Goal: Use online tool/utility

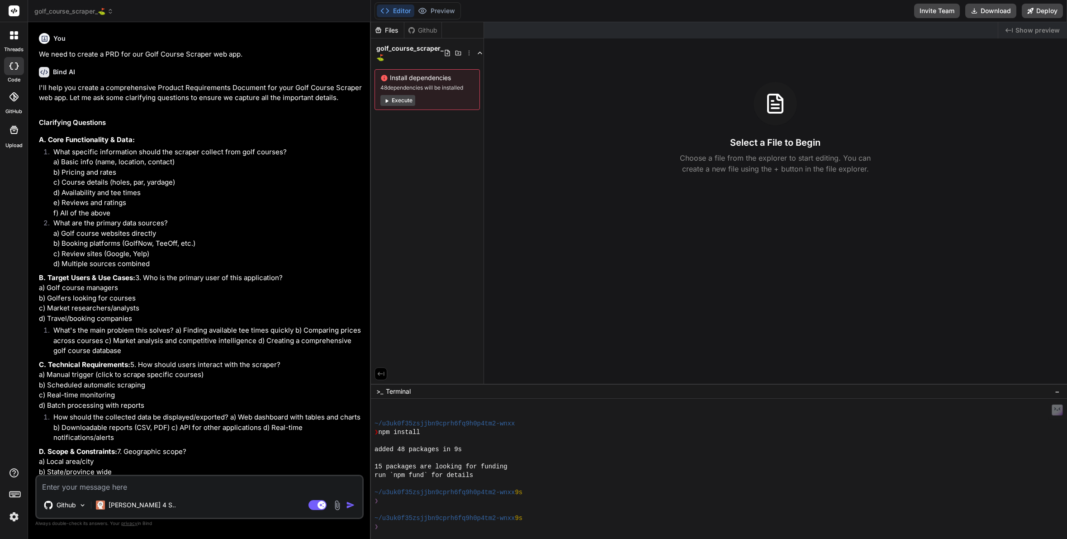
scroll to position [963, 0]
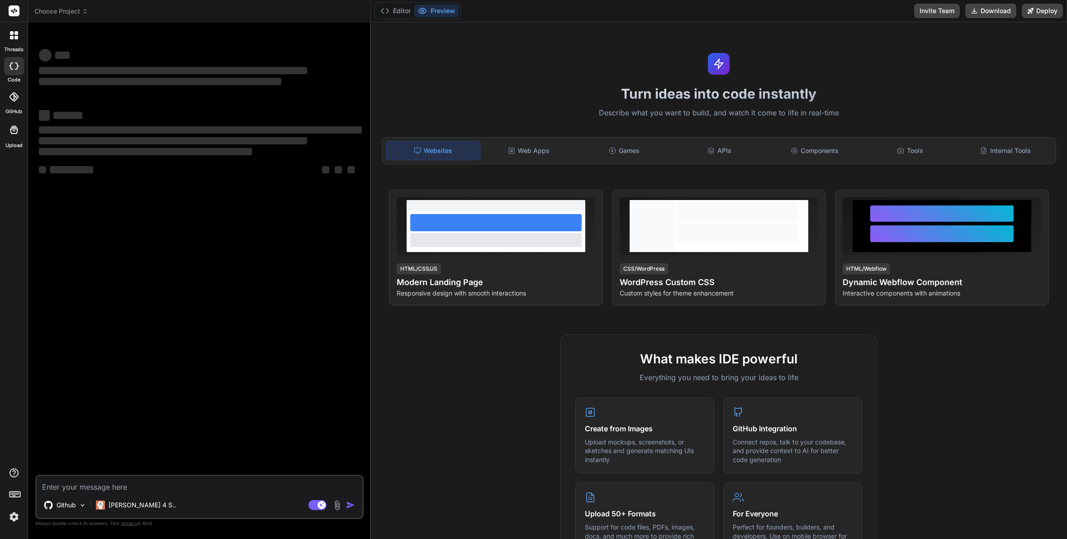
type textarea "x"
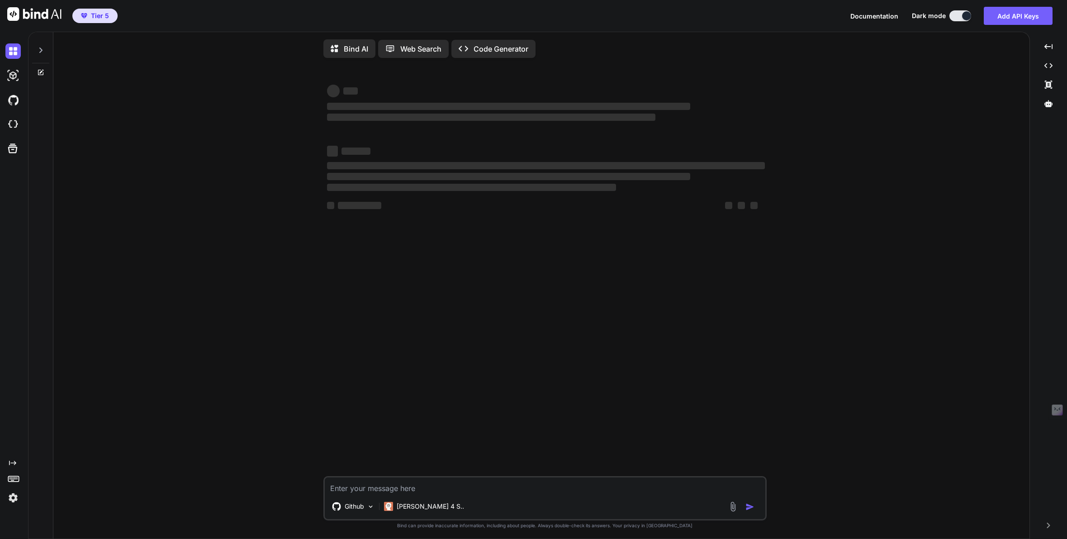
type textarea "x"
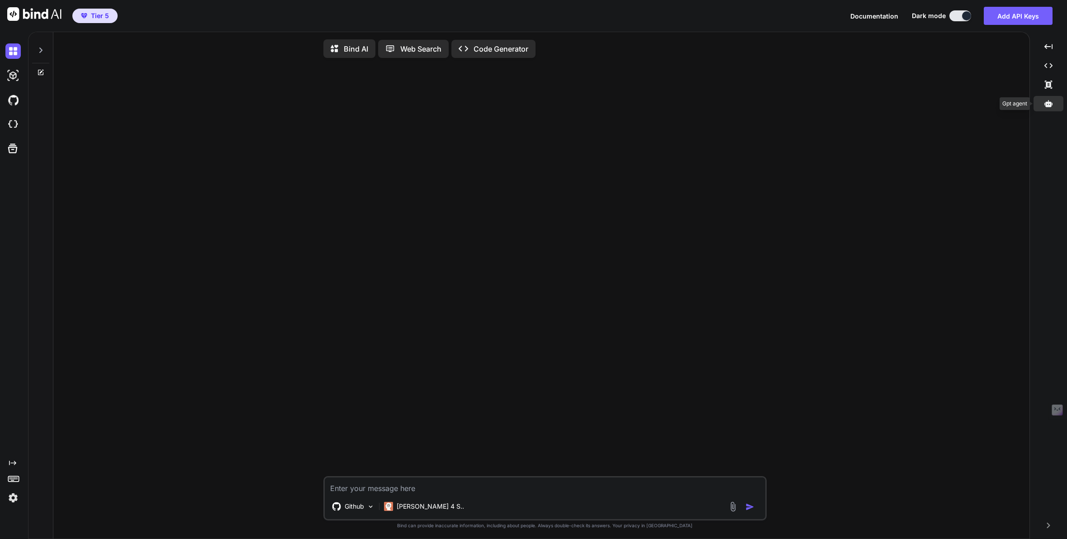
click at [1052, 105] on icon at bounding box center [1049, 103] width 8 height 7
